Goal: Check status

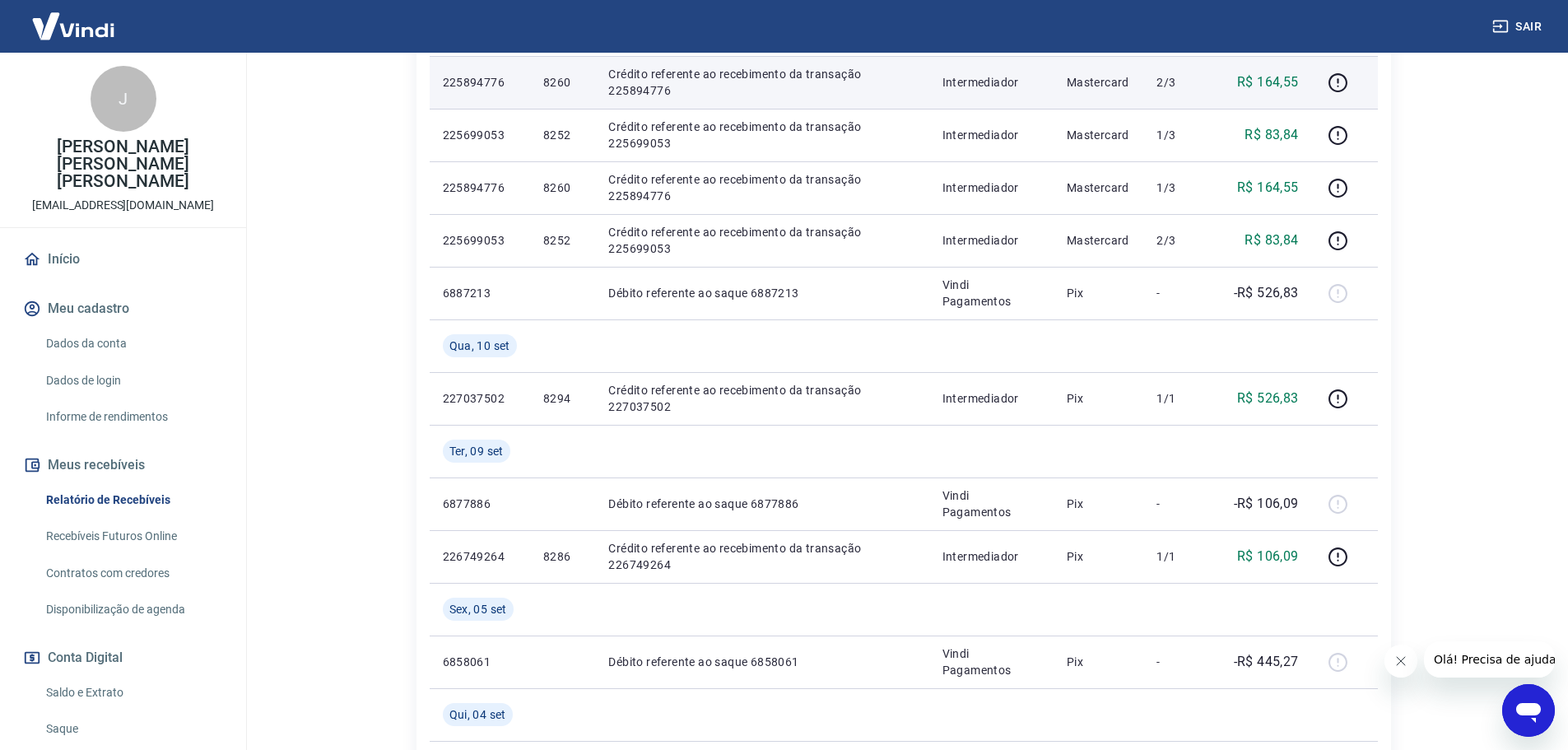
scroll to position [741, 0]
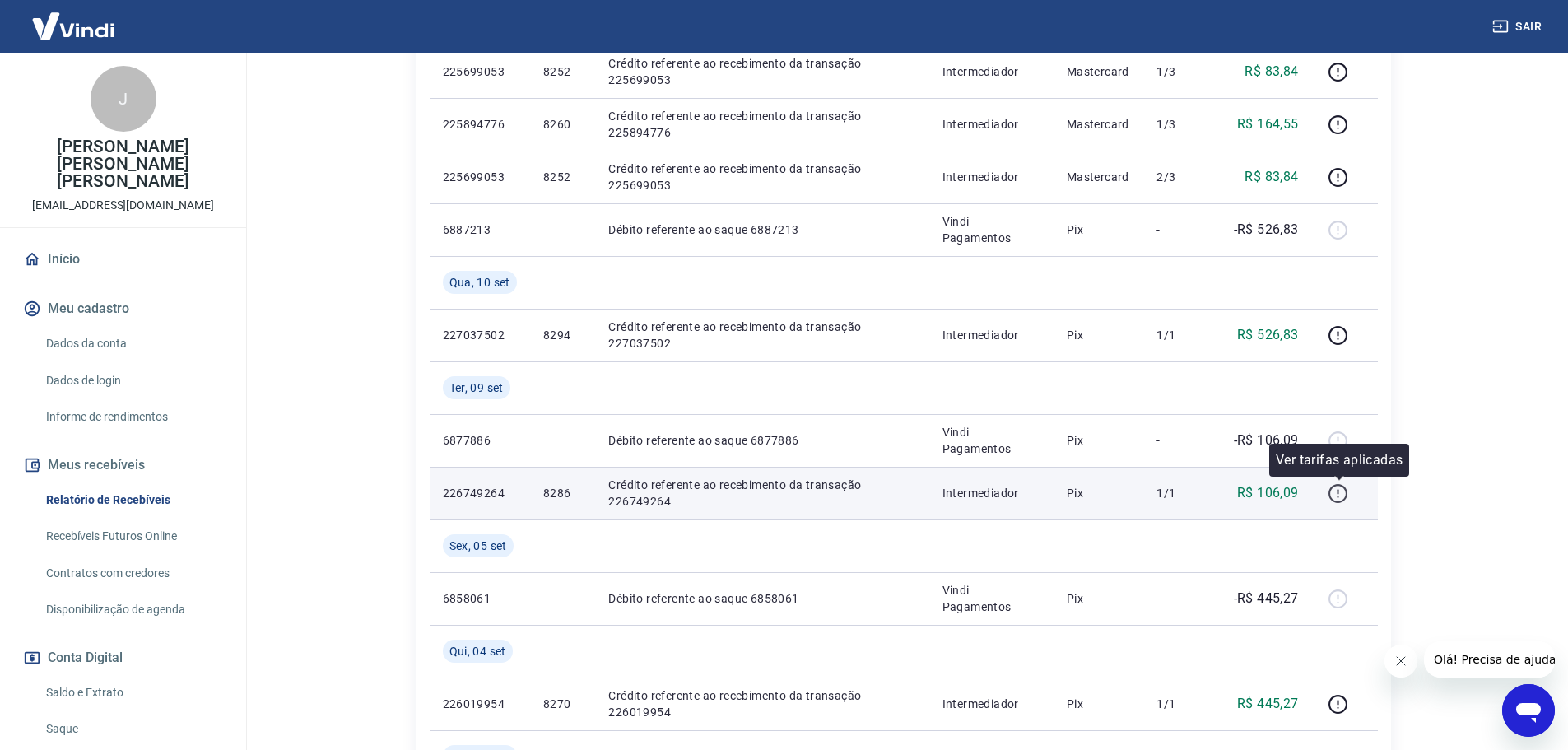
click at [1340, 491] on icon "button" at bounding box center [1339, 492] width 2 height 5
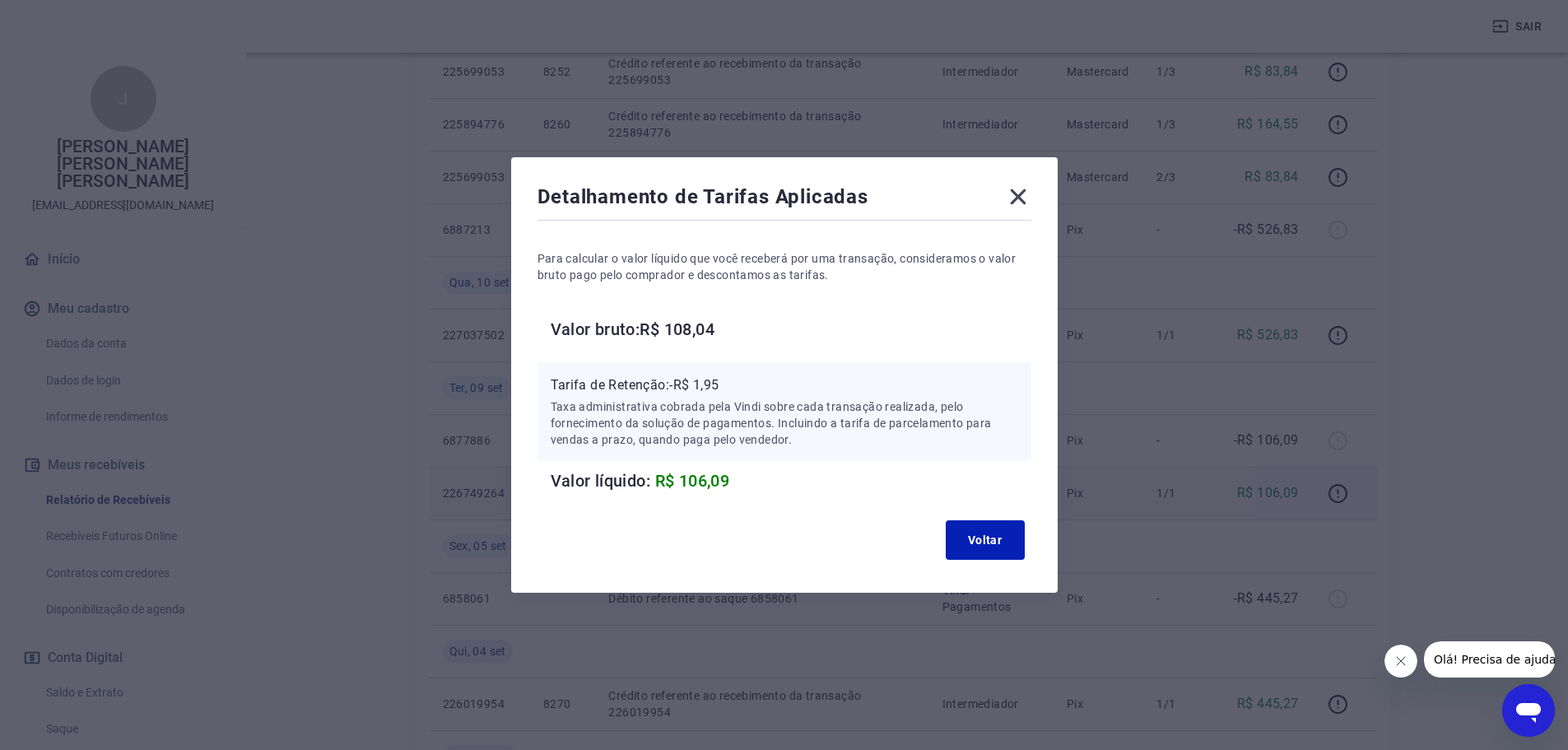
click at [1026, 198] on icon at bounding box center [1018, 197] width 15 height 15
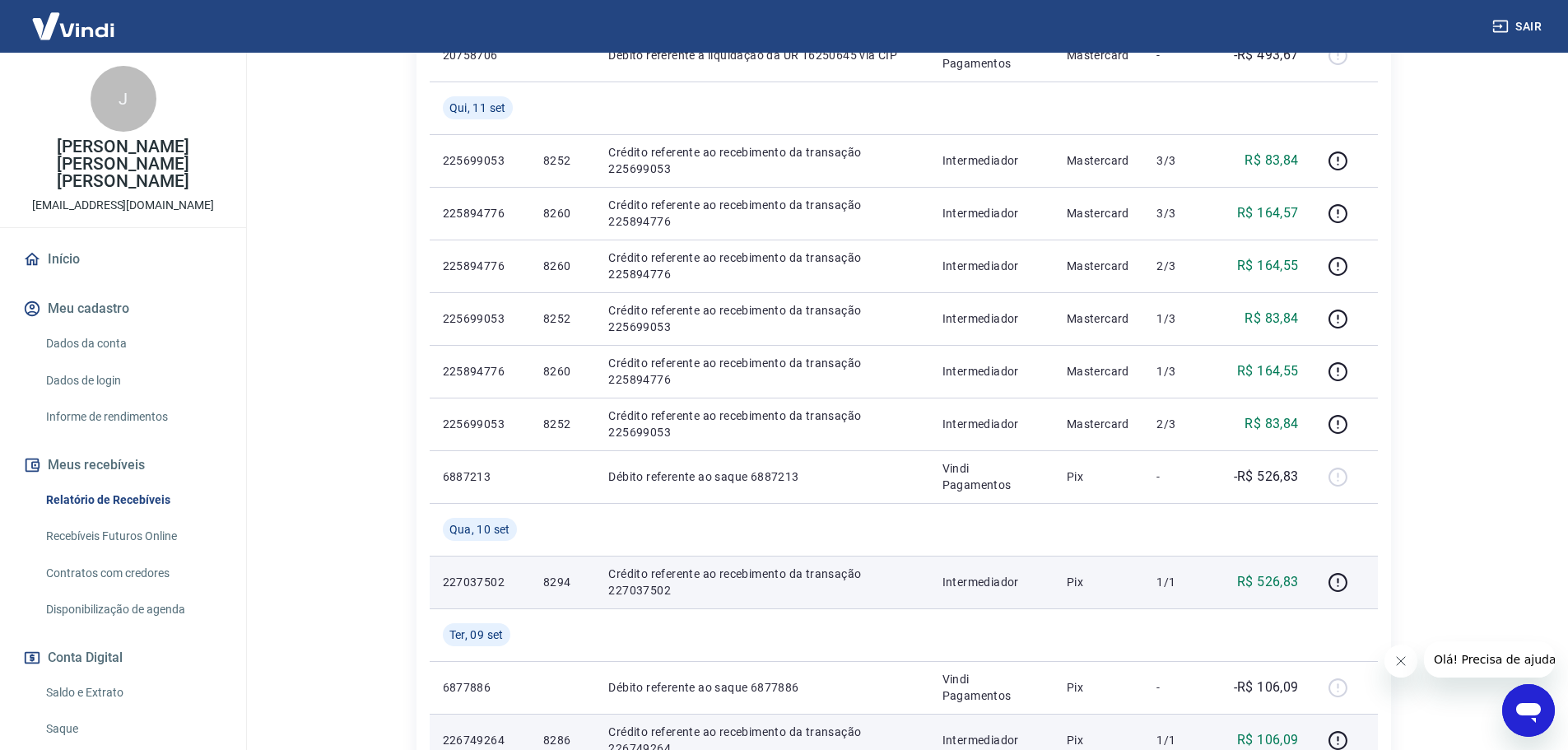
scroll to position [576, 0]
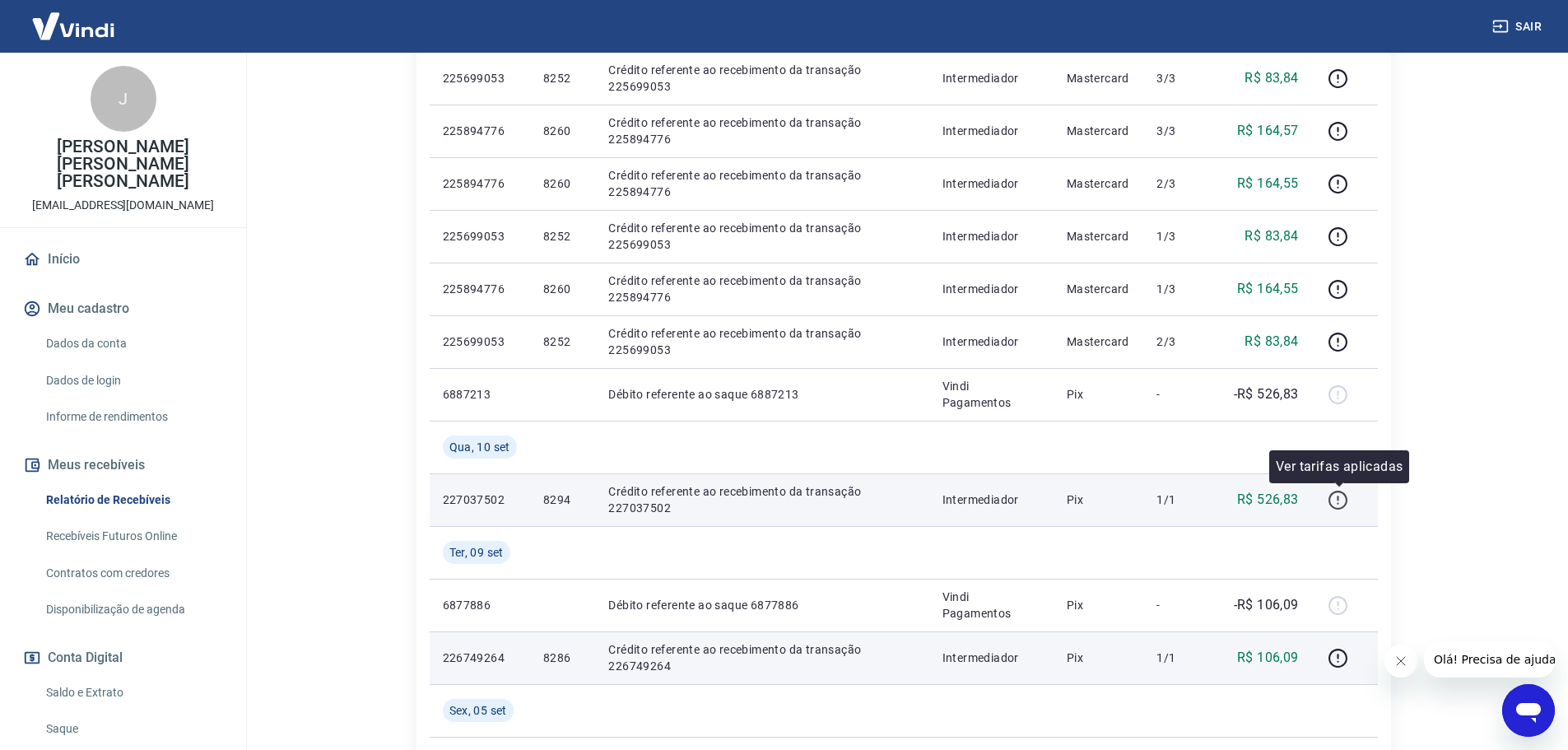
click at [1341, 502] on icon "button" at bounding box center [1338, 500] width 20 height 20
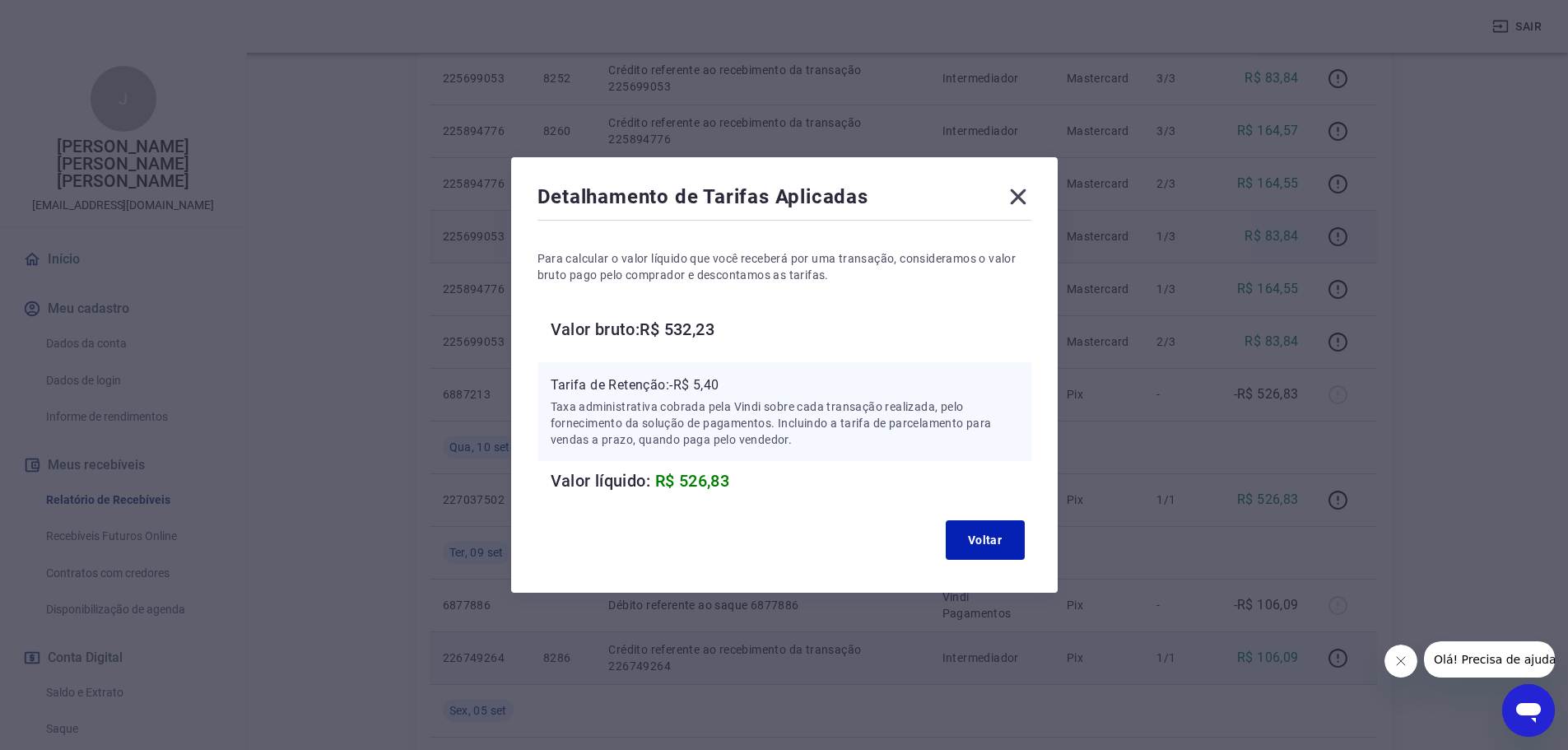
drag, startPoint x: 1026, startPoint y: 197, endPoint x: 1056, endPoint y: 210, distance: 32.7
click at [1026, 197] on icon at bounding box center [1018, 197] width 15 height 15
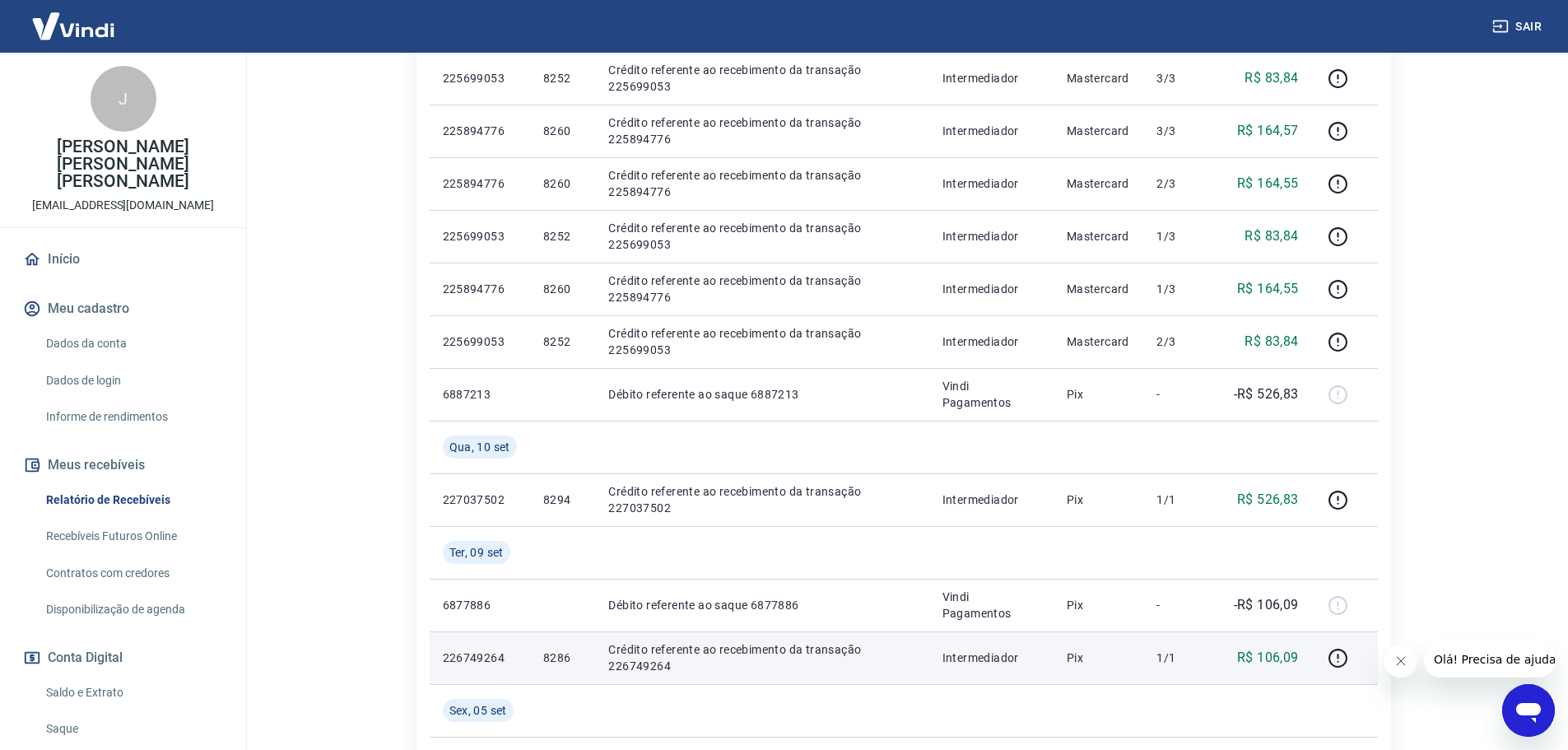
scroll to position [494, 0]
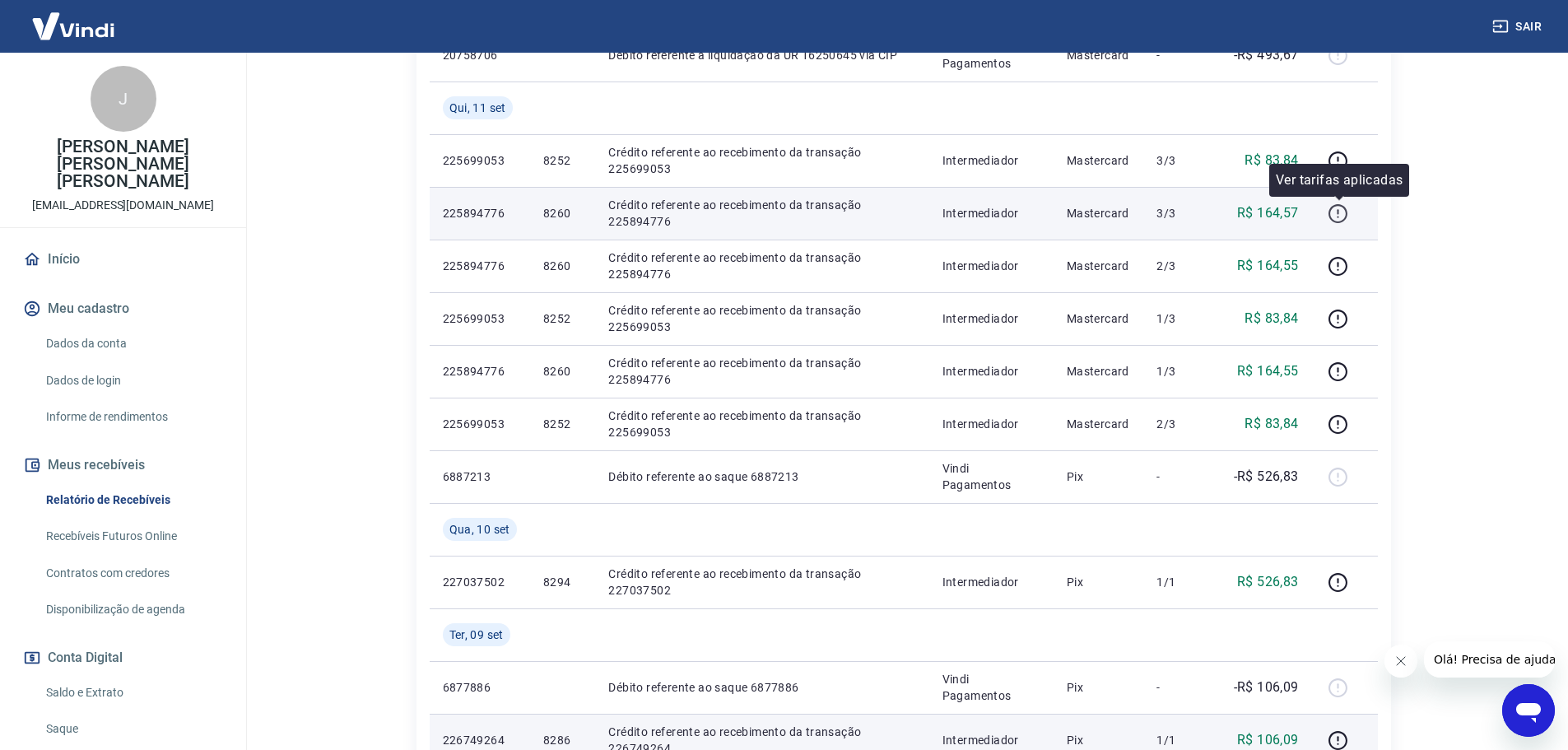
click at [1343, 214] on icon "button" at bounding box center [1338, 213] width 20 height 20
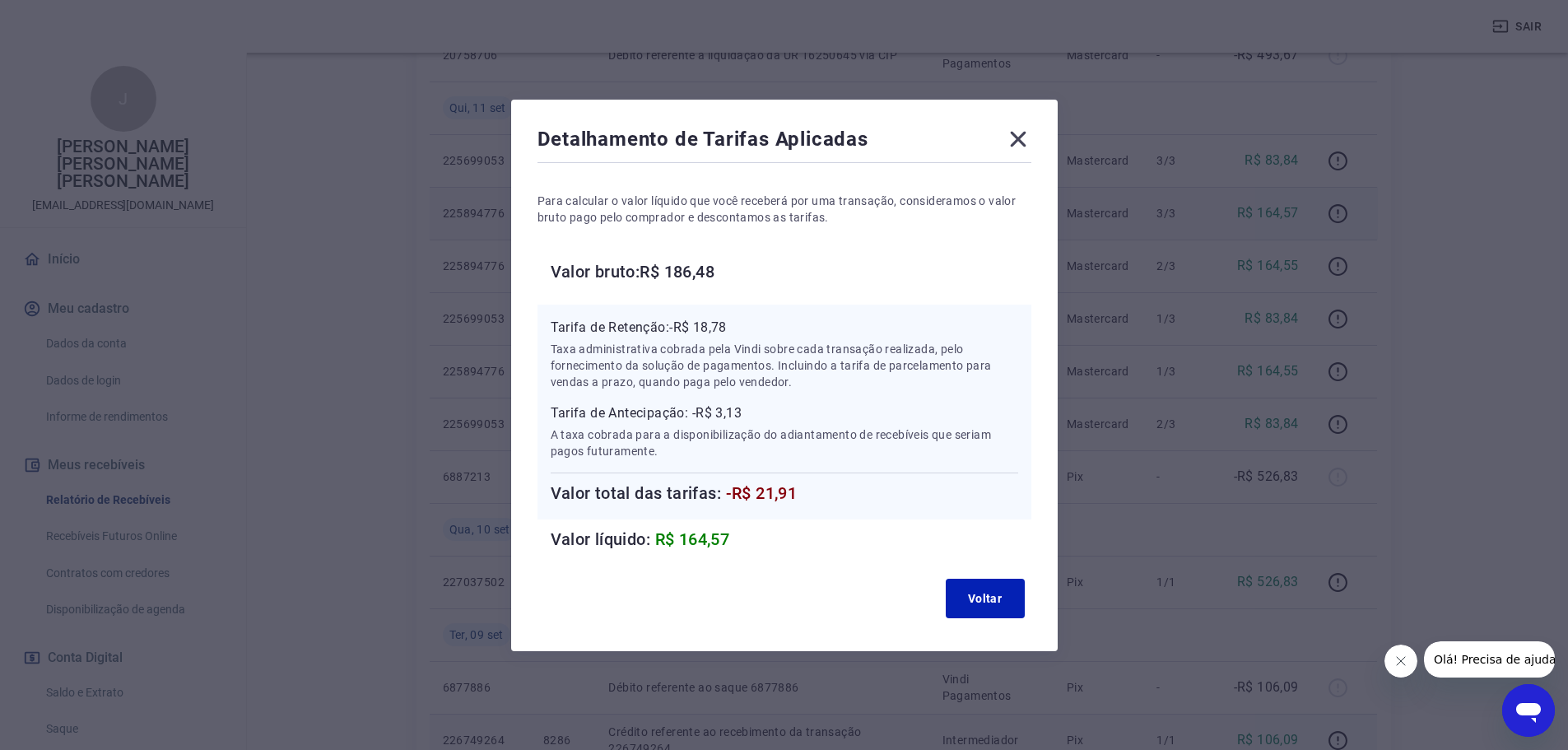
click at [1016, 140] on icon at bounding box center [1018, 138] width 26 height 26
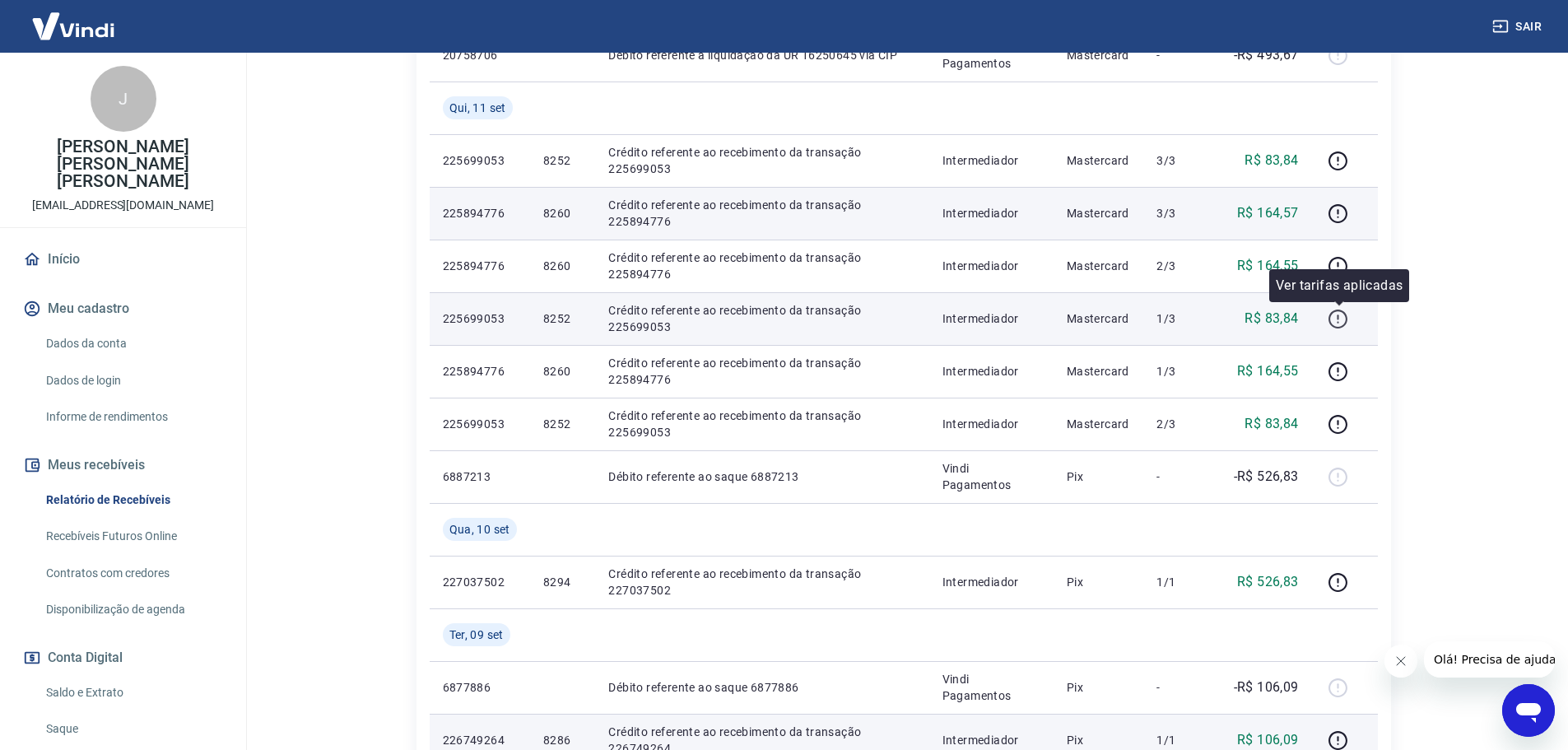
click at [1336, 320] on icon "button" at bounding box center [1338, 319] width 20 height 20
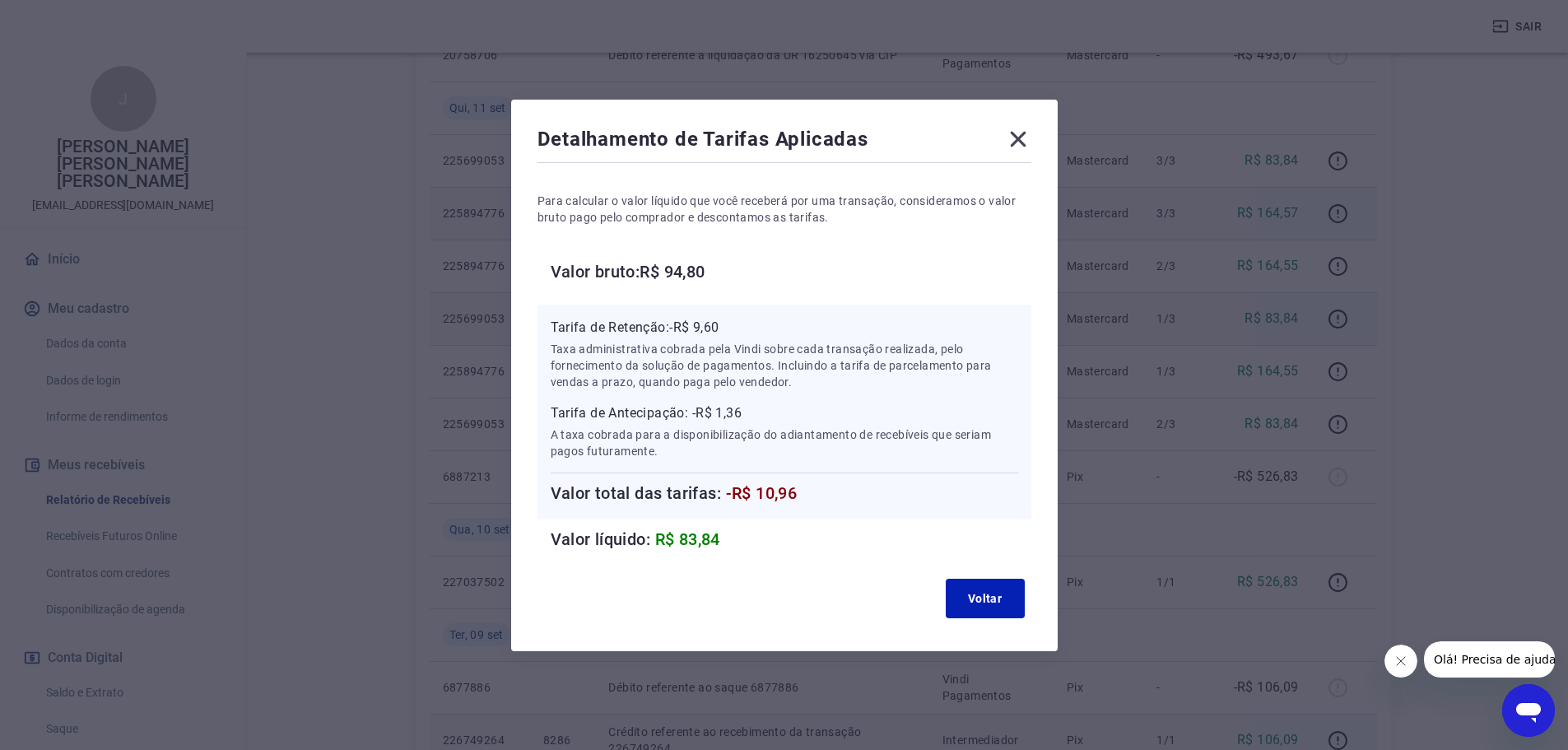
click at [1023, 133] on icon at bounding box center [1018, 138] width 26 height 26
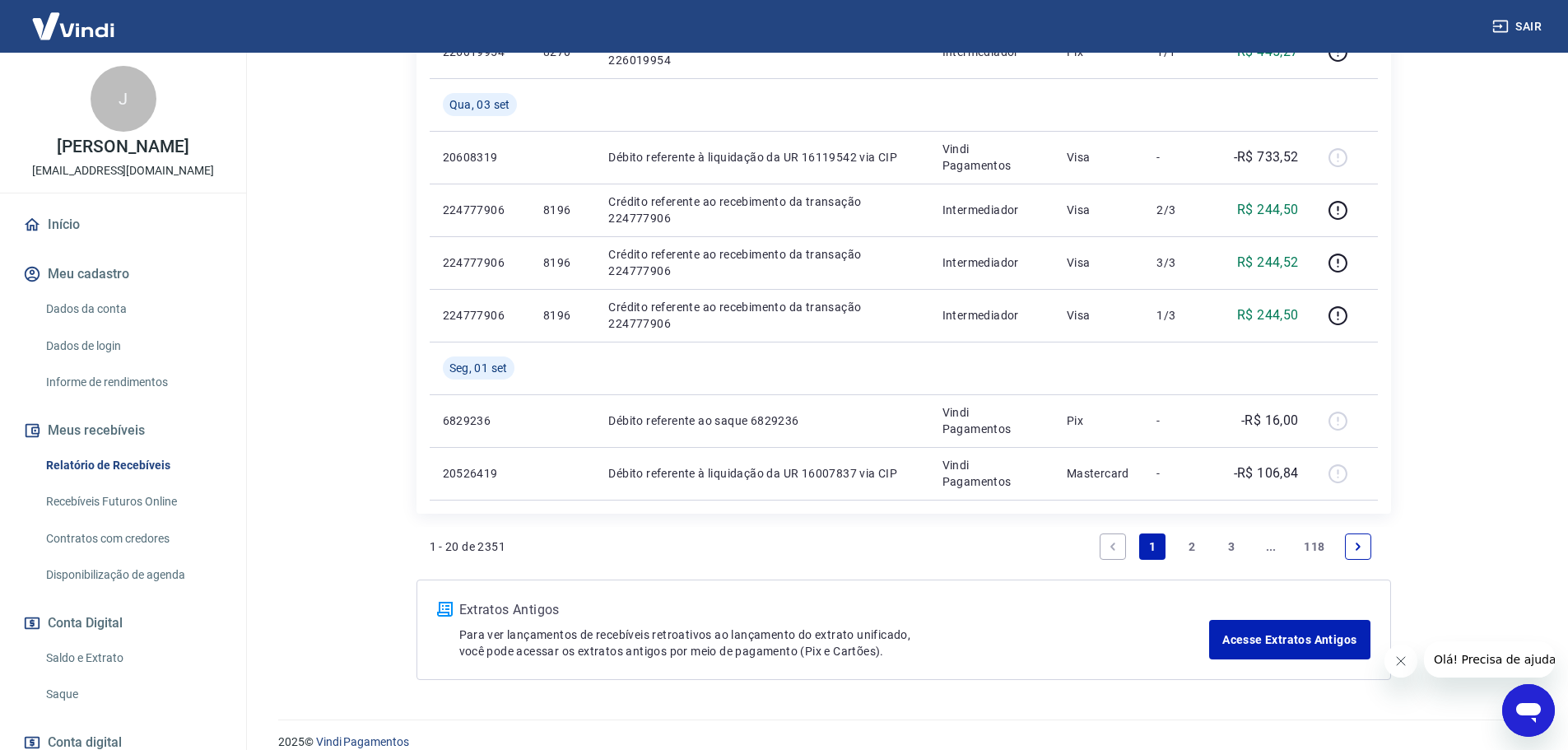
scroll to position [1413, 0]
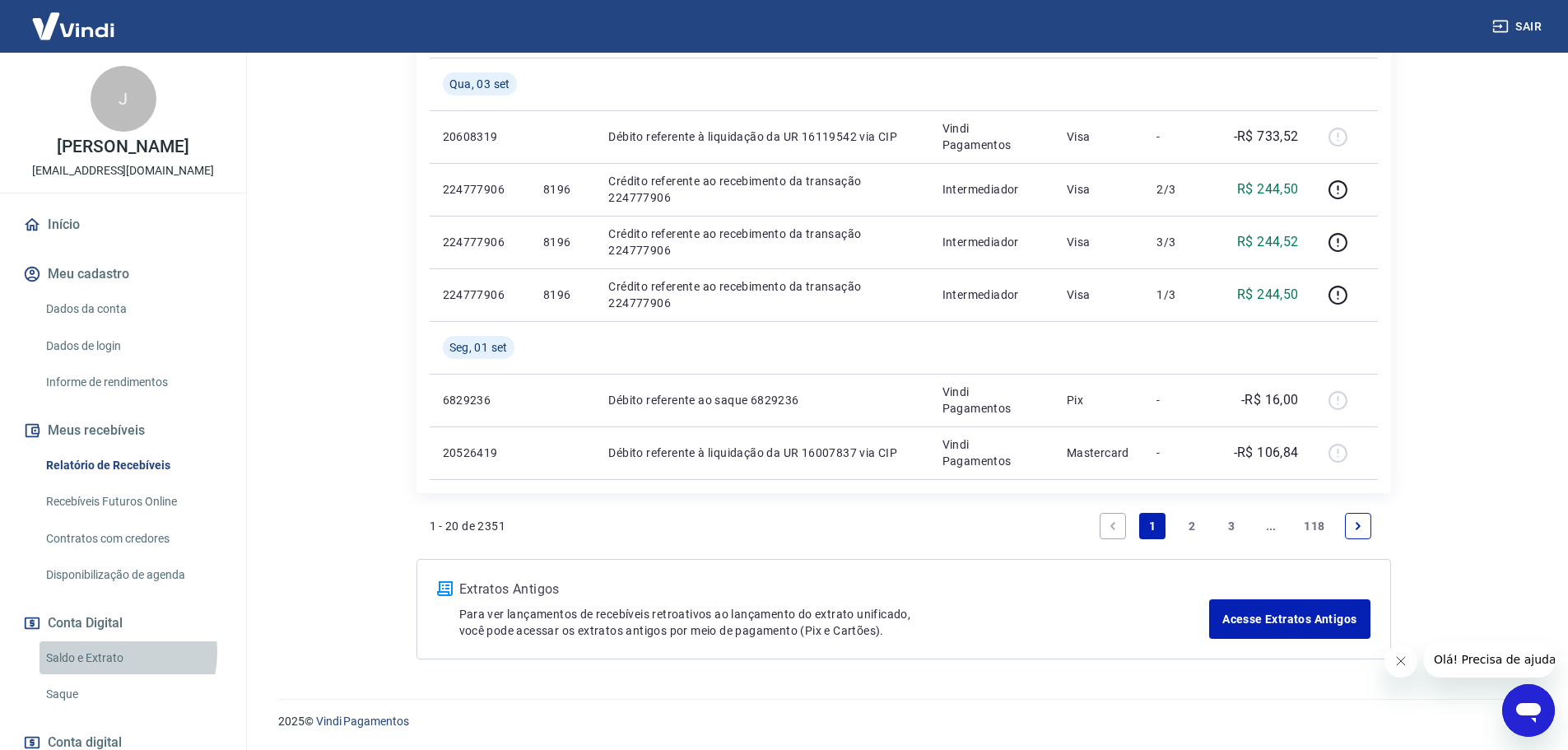
click at [104, 669] on link "Saldo e Extrato" at bounding box center [133, 658] width 187 height 34
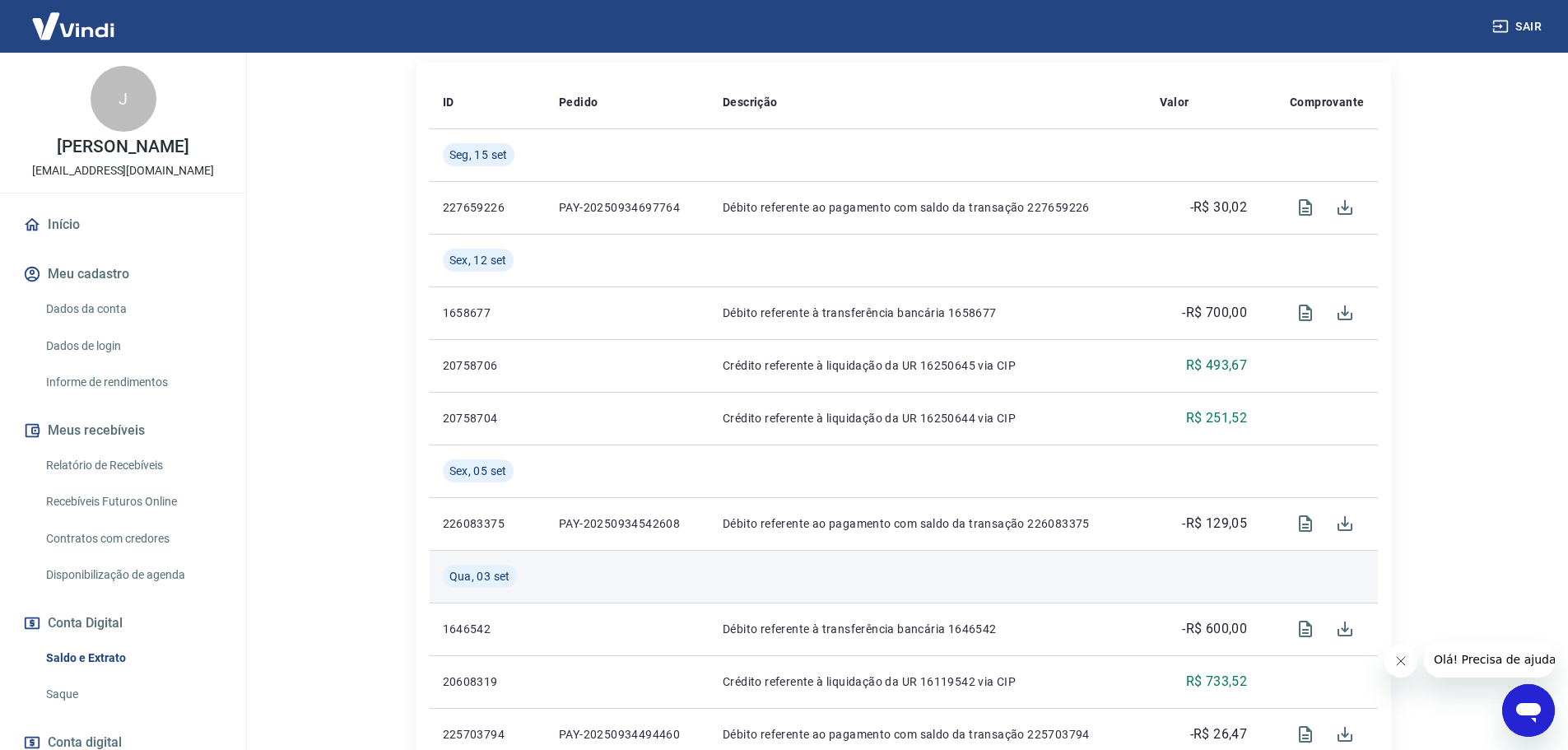
scroll to position [494, 0]
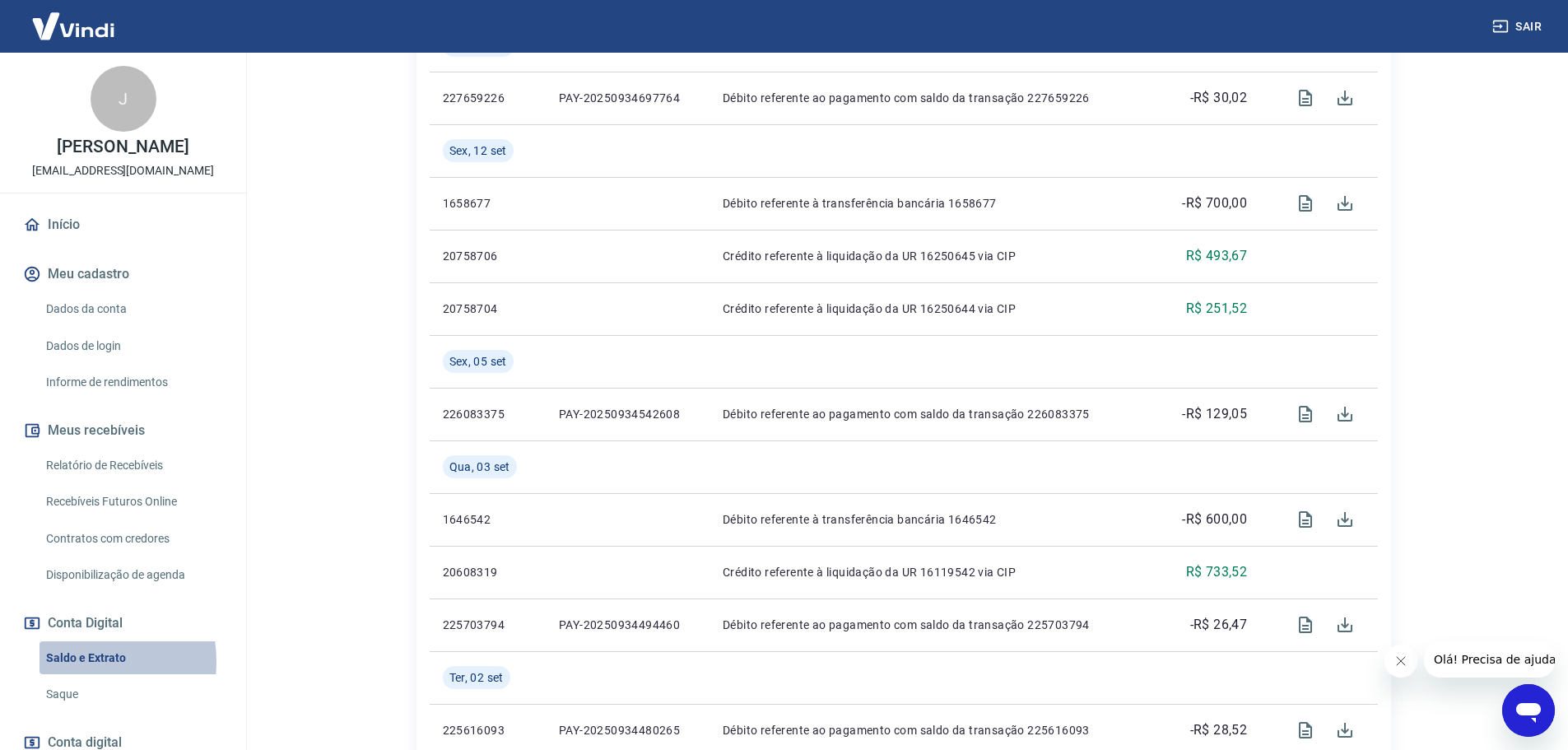
click at [71, 675] on link "Saldo e Extrato" at bounding box center [133, 658] width 187 height 34
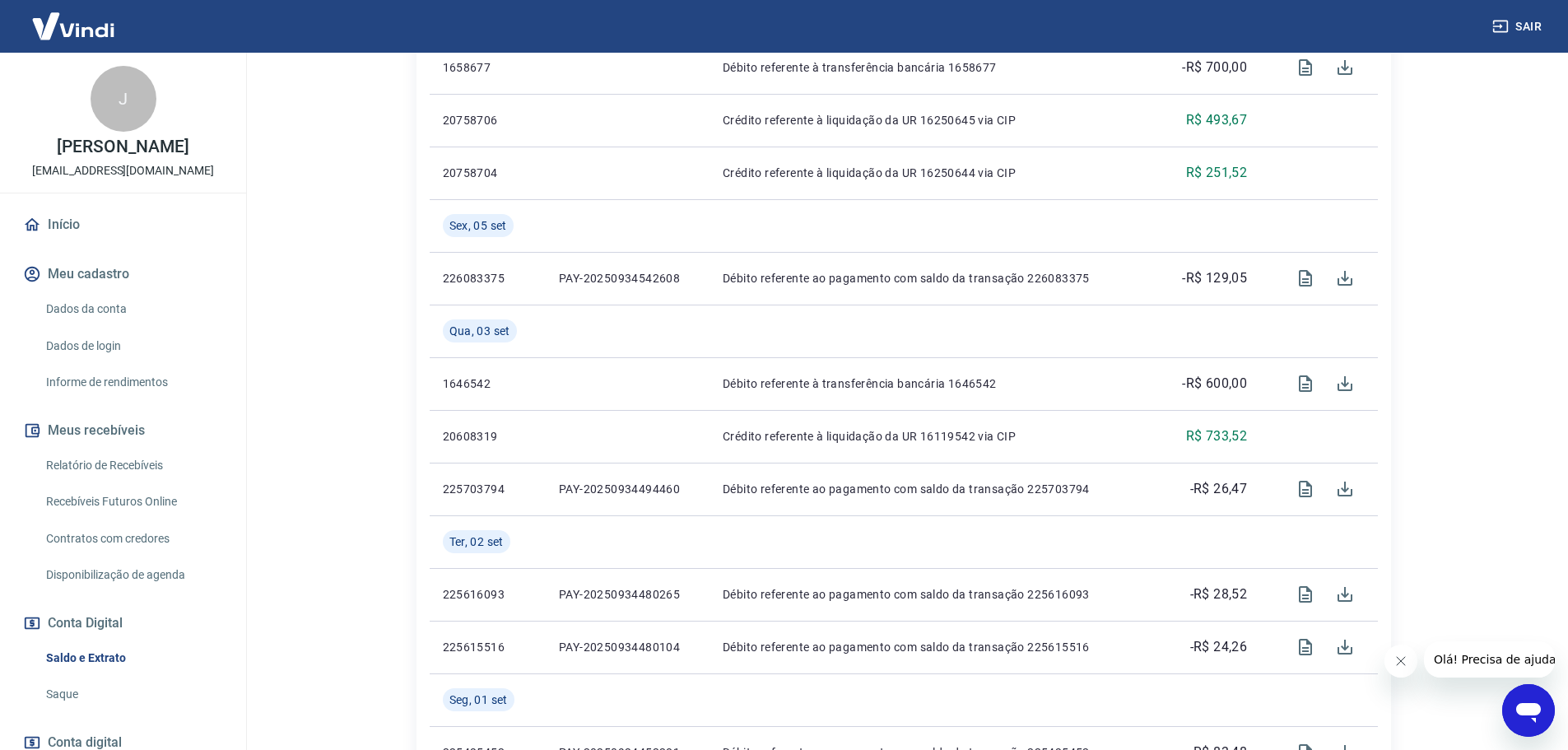
scroll to position [658, 0]
